Goal: Find specific page/section: Find specific page/section

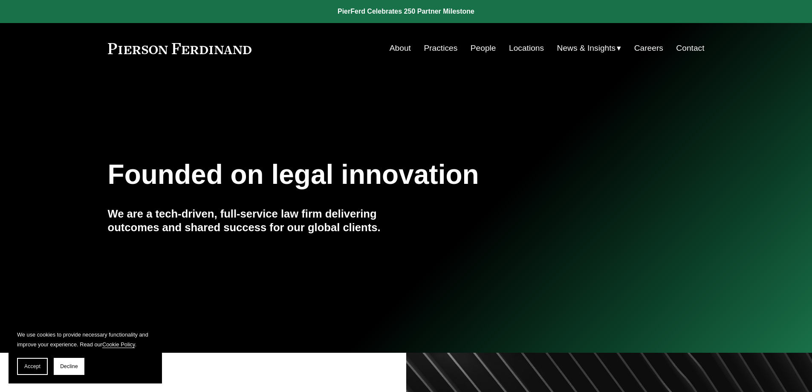
click at [692, 44] on link "Contact" at bounding box center [690, 48] width 28 height 16
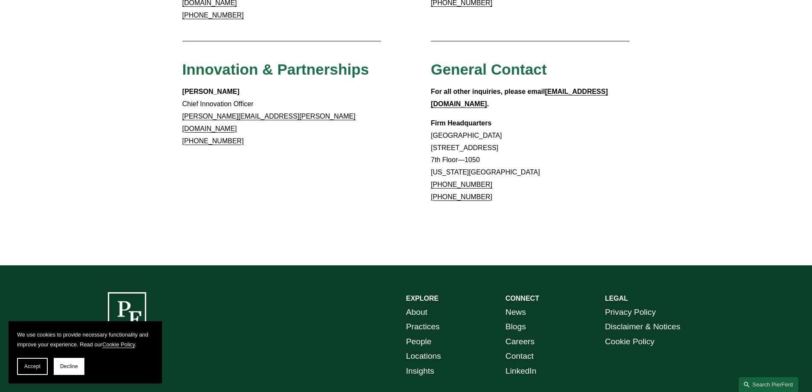
scroll to position [793, 0]
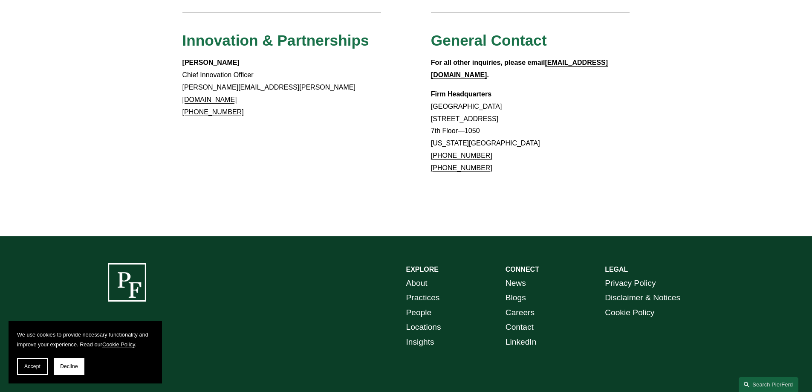
click at [520, 320] on link "Contact" at bounding box center [519, 327] width 28 height 15
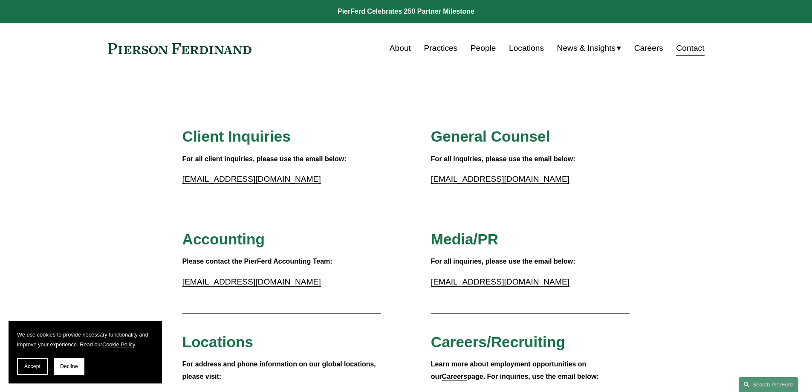
click at [524, 46] on link "Locations" at bounding box center [526, 48] width 35 height 16
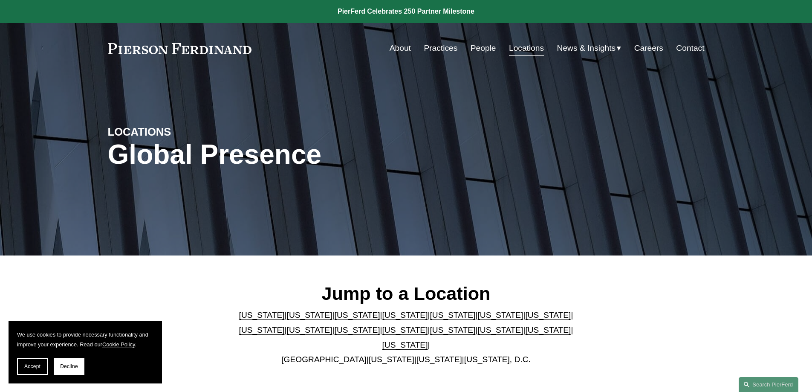
click at [525, 334] on link "[US_STATE]" at bounding box center [548, 329] width 46 height 9
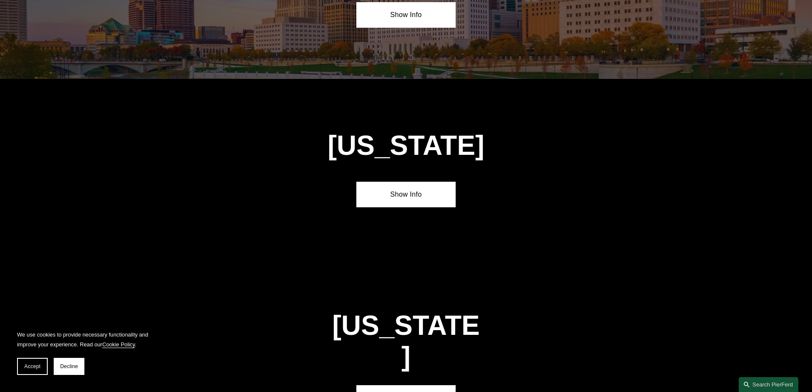
scroll to position [2721, 0]
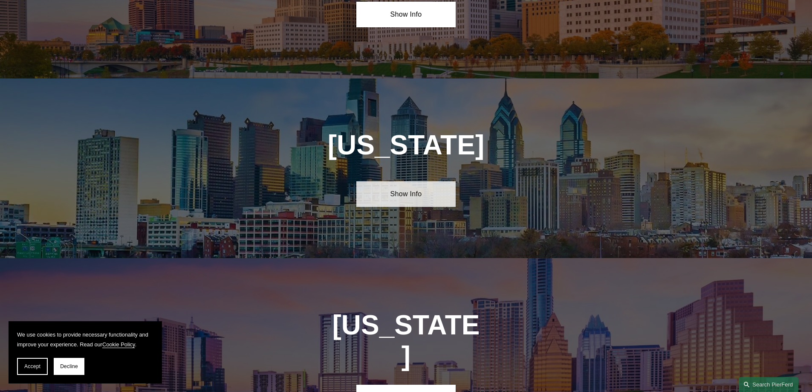
click at [404, 181] on link "Show Info" at bounding box center [405, 194] width 99 height 26
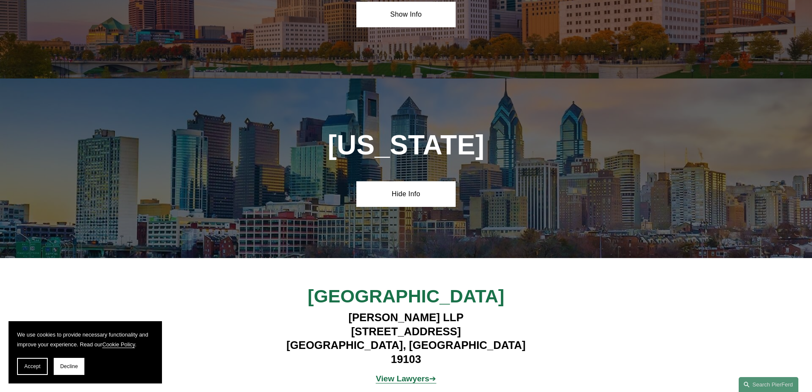
click at [420, 374] on strong "View Lawyers" at bounding box center [403, 378] width 54 height 9
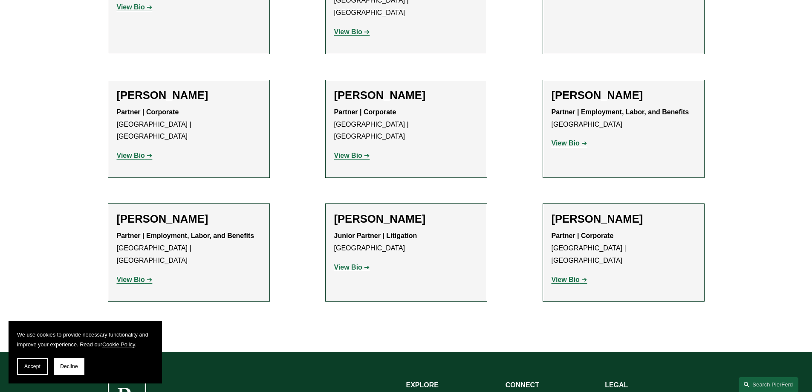
scroll to position [1364, 0]
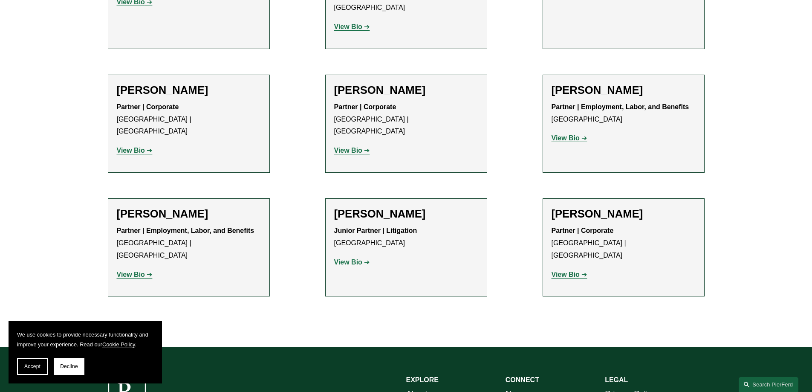
drag, startPoint x: 31, startPoint y: 363, endPoint x: 32, endPoint y: 358, distance: 5.8
click at [31, 361] on button "Accept" at bounding box center [32, 366] width 31 height 17
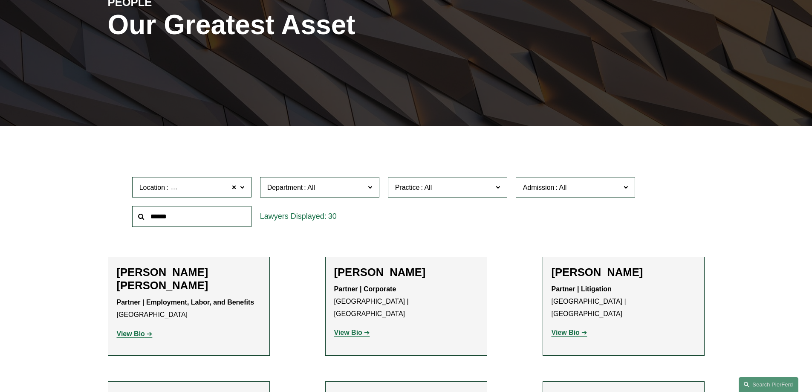
scroll to position [0, 0]
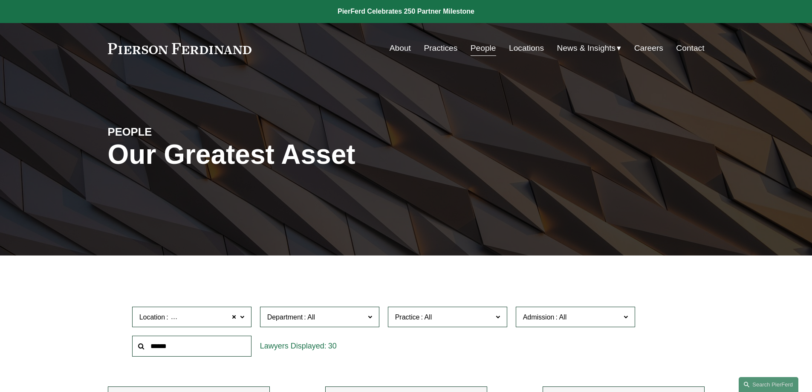
click at [390, 47] on link "About" at bounding box center [399, 48] width 21 height 16
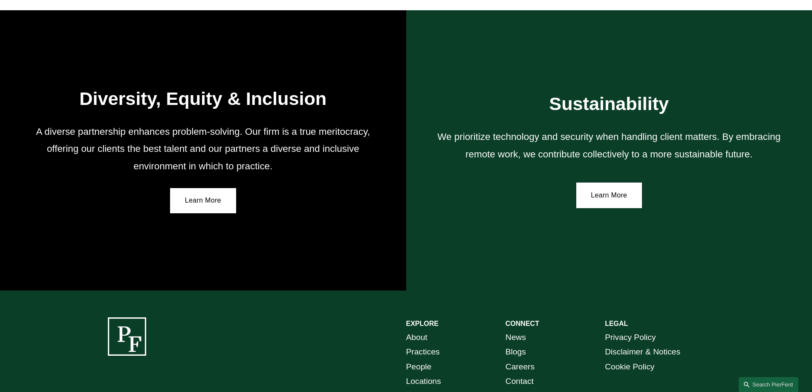
scroll to position [1571, 0]
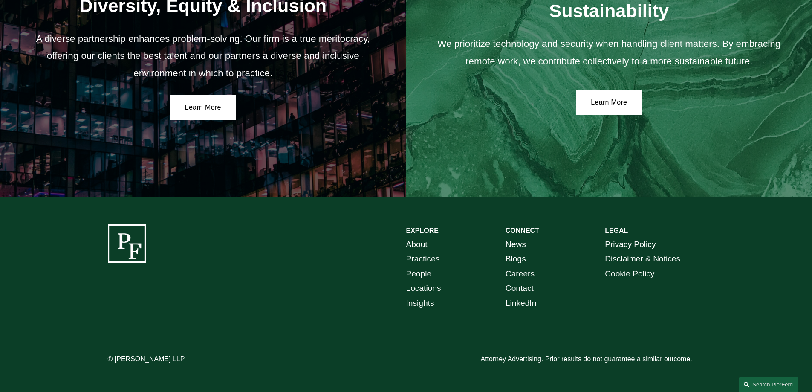
click at [426, 288] on link "Locations" at bounding box center [423, 288] width 35 height 15
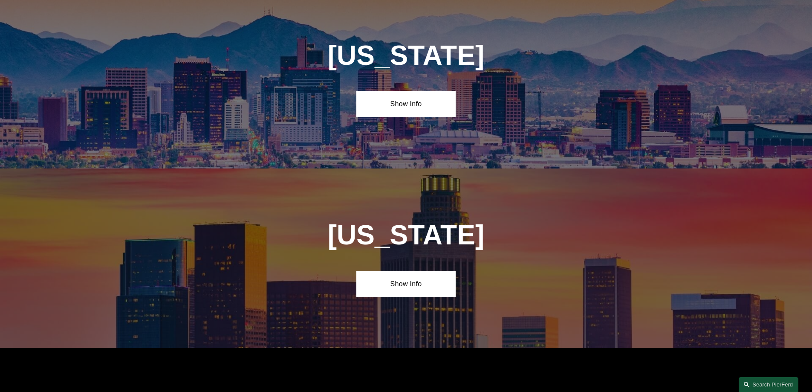
scroll to position [469, 0]
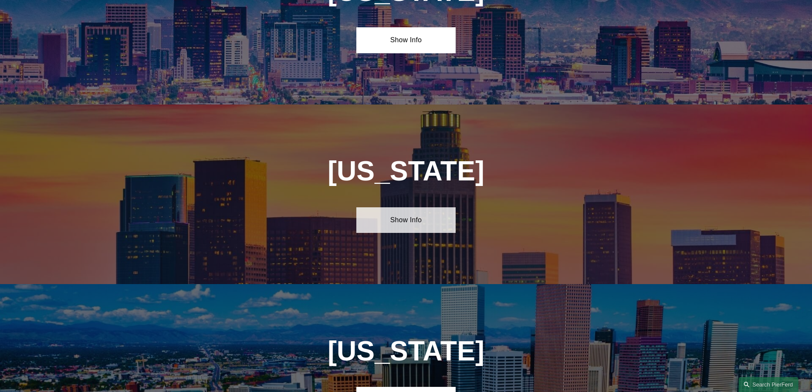
click at [429, 219] on link "Show Info" at bounding box center [405, 220] width 99 height 26
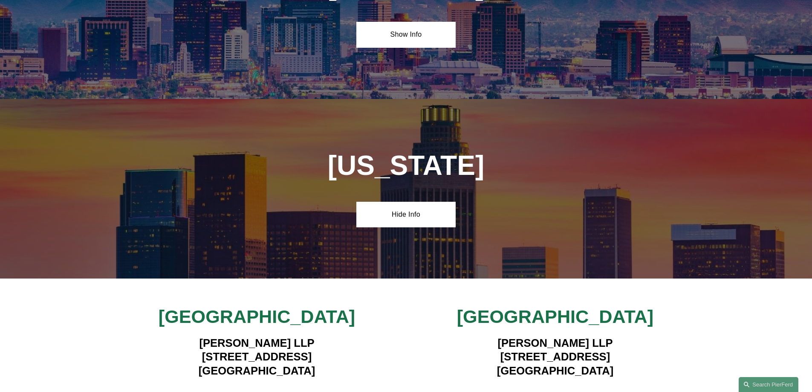
scroll to position [341, 0]
